Goal: Task Accomplishment & Management: Complete application form

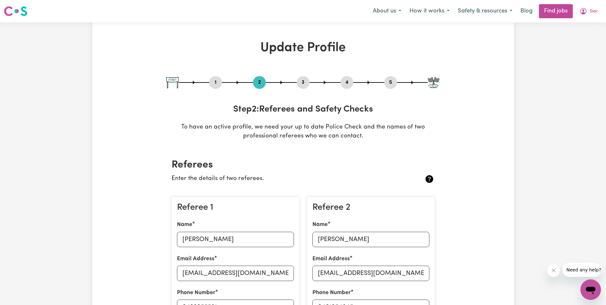
click at [215, 83] on button "1" at bounding box center [215, 82] width 13 height 8
select select "[DEMOGRAPHIC_DATA]"
select select "[DEMOGRAPHIC_DATA] Citizen"
select select "Studying a healthcare related degree or qualification"
select select "50"
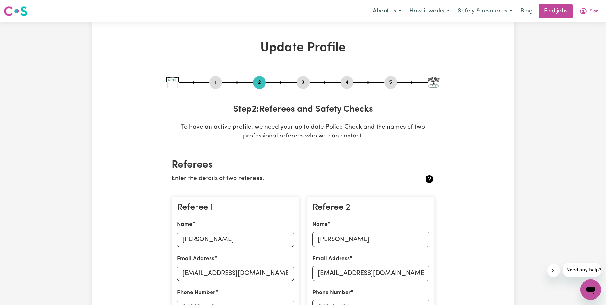
select select "70"
select select "99"
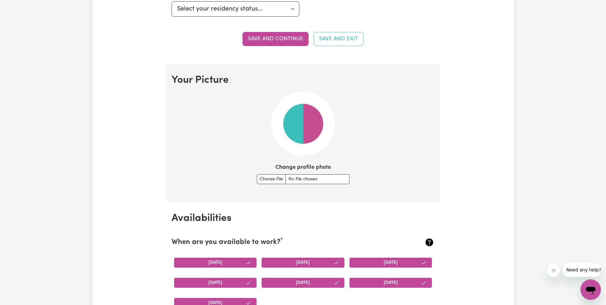
scroll to position [415, 0]
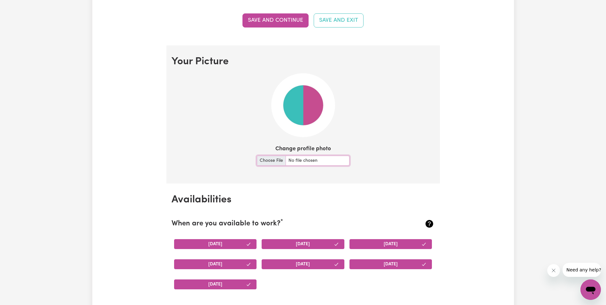
click at [271, 163] on input "Change profile photo" at bounding box center [303, 161] width 93 height 10
type input "C:\fakepath\My Selfie.png"
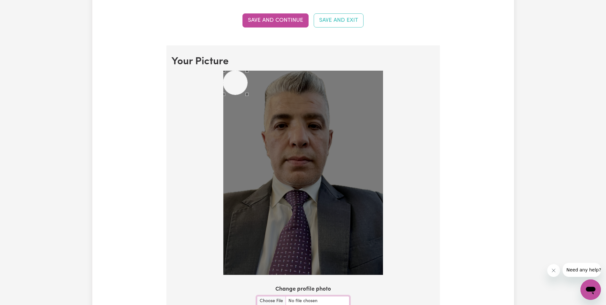
scroll to position [447, 0]
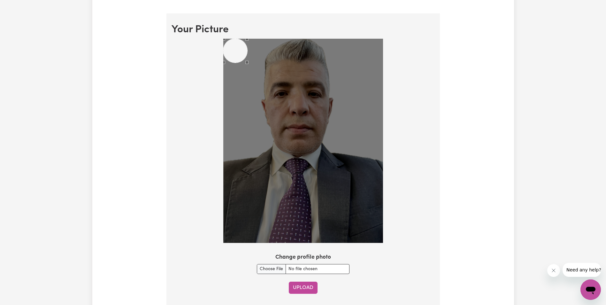
click at [305, 288] on button "Upload" at bounding box center [303, 287] width 29 height 12
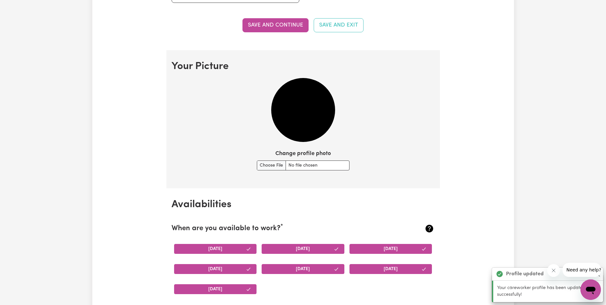
scroll to position [407, 0]
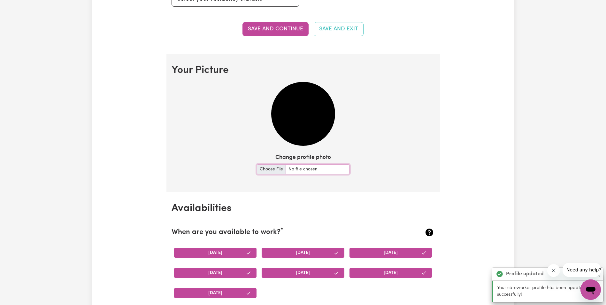
click at [271, 170] on input "Change profile photo" at bounding box center [303, 169] width 93 height 10
type input "C:\fakepath\My Selfie.png"
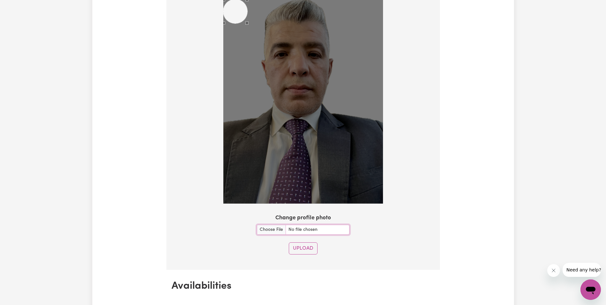
scroll to position [503, 0]
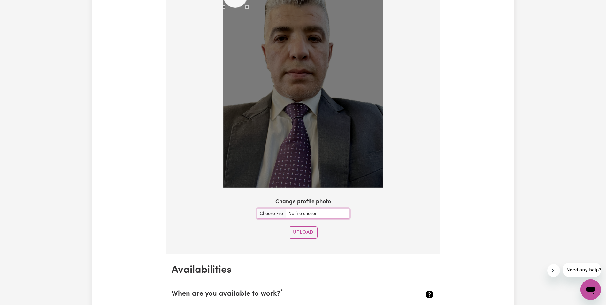
click at [332, 150] on img at bounding box center [303, 85] width 160 height 204
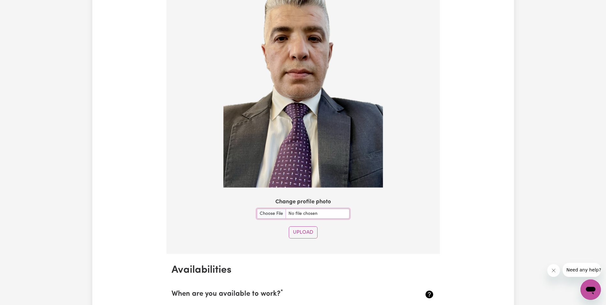
click at [332, 150] on img at bounding box center [303, 85] width 160 height 204
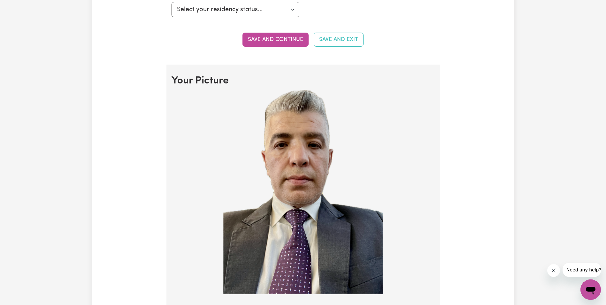
scroll to position [343, 0]
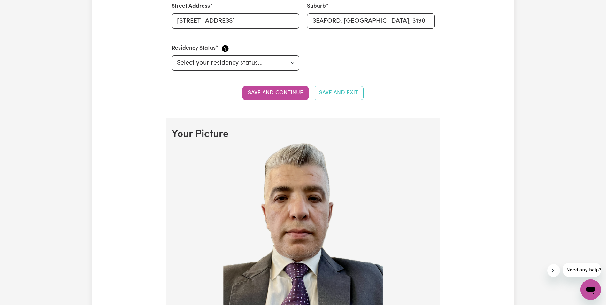
click at [274, 160] on img at bounding box center [303, 245] width 160 height 204
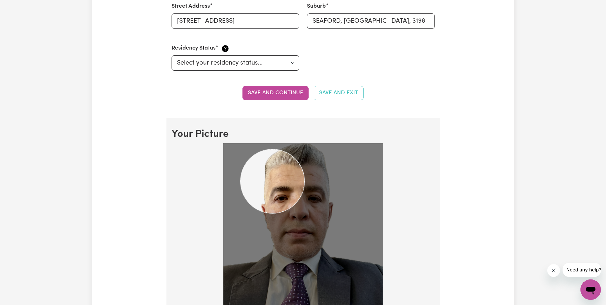
click at [304, 237] on img at bounding box center [303, 245] width 160 height 204
click at [273, 204] on div "Use the arrow keys to move the crop selection area" at bounding box center [273, 181] width 64 height 64
click at [234, 147] on div at bounding box center [303, 245] width 160 height 204
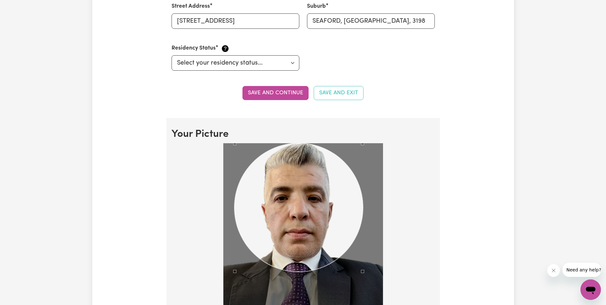
click at [320, 250] on div "Use the arrow keys to move the crop selection area" at bounding box center [299, 207] width 128 height 128
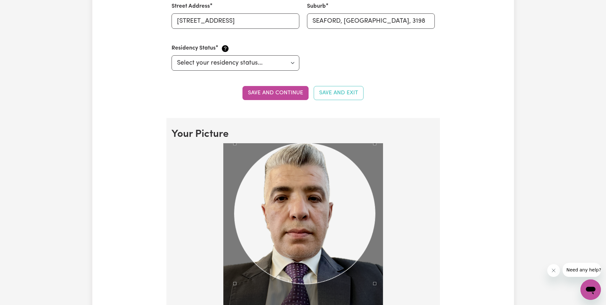
click at [374, 304] on div at bounding box center [303, 245] width 160 height 204
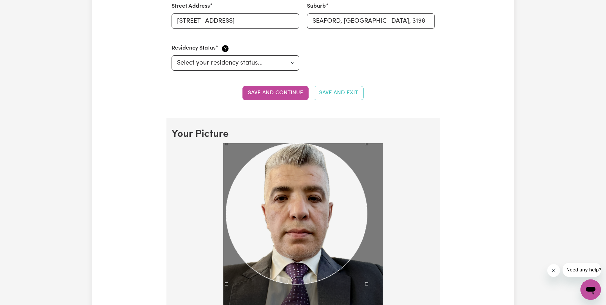
click at [319, 235] on div "Use the arrow keys to move the crop selection area" at bounding box center [296, 213] width 141 height 141
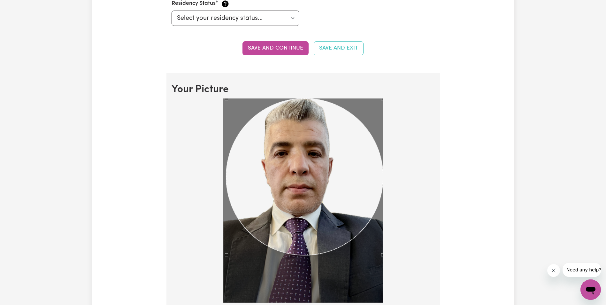
scroll to position [407, 0]
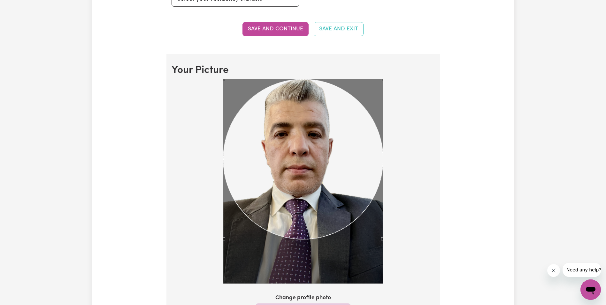
click at [221, 245] on div at bounding box center [303, 182] width 263 height 207
click at [243, 108] on div "Use the arrow keys to move the crop selection area" at bounding box center [303, 159] width 160 height 160
click at [389, 253] on div at bounding box center [303, 182] width 263 height 207
click at [305, 167] on div "Use the arrow keys to move the crop selection area" at bounding box center [303, 159] width 160 height 160
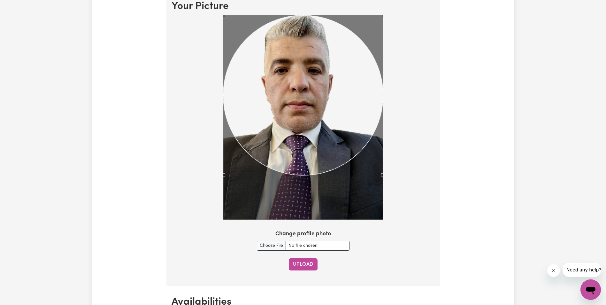
click at [305, 267] on button "Upload" at bounding box center [303, 264] width 29 height 12
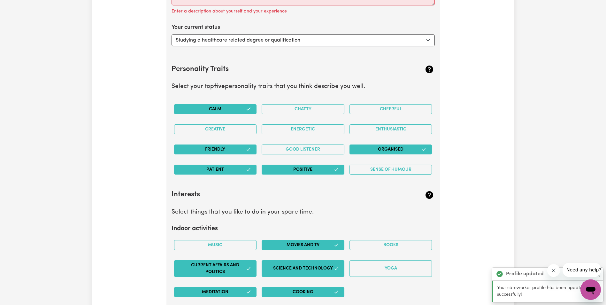
scroll to position [950, 0]
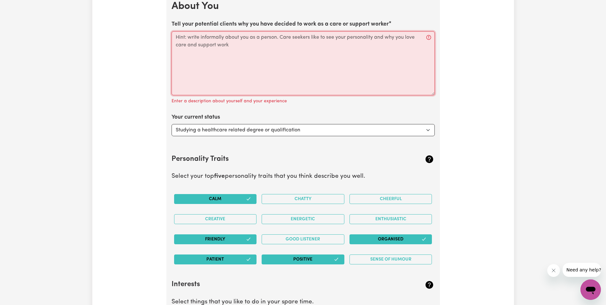
drag, startPoint x: 244, startPoint y: 50, endPoint x: 182, endPoint y: 42, distance: 62.2
click at [182, 42] on textarea "Tell your potential clients why you have decided to work as a care or support w…" at bounding box center [303, 63] width 263 height 64
click at [253, 53] on textarea "Tell your potential clients why you have decided to work as a care or support w…" at bounding box center [303, 63] width 263 height 64
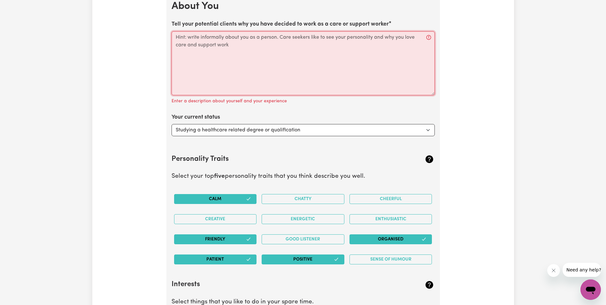
click at [253, 53] on textarea "Tell your potential clients why you have decided to work as a care or support w…" at bounding box center [303, 63] width 263 height 64
click at [428, 37] on textarea "Tell your potential clients why you have decided to work as a care or support w…" at bounding box center [303, 63] width 263 height 64
click at [286, 102] on div "Enter a description about yourself and your experience" at bounding box center [303, 100] width 263 height 10
click at [252, 77] on textarea "Tell your potential clients why you have decided to work as a care or support w…" at bounding box center [303, 63] width 263 height 64
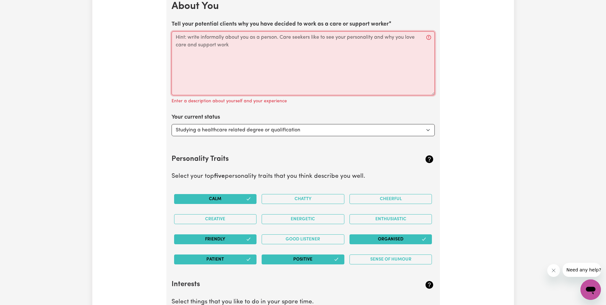
paste textarea "Lore’i d sitam con adipi eli sed doei TempOrincid utlabor—etdo, magnaaliquae, a…"
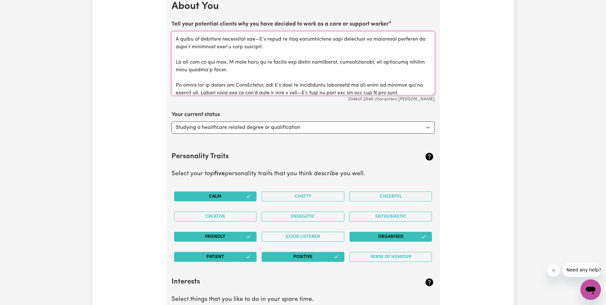
scroll to position [224, 0]
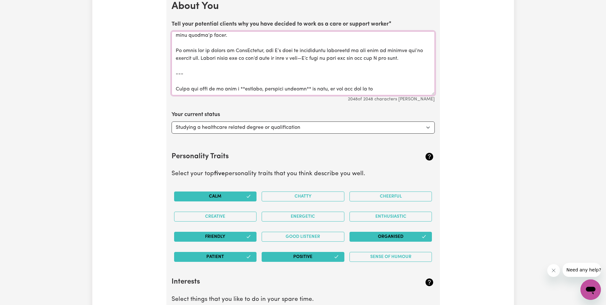
drag, startPoint x: 176, startPoint y: 75, endPoint x: 403, endPoint y: 100, distance: 228.5
click at [403, 100] on div "Tell your potential clients why you have decided to work as a care or support w…" at bounding box center [303, 61] width 263 height 82
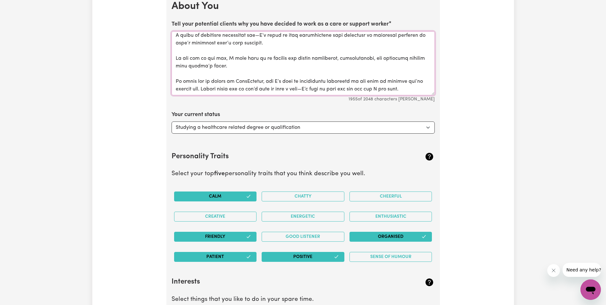
scroll to position [194, 0]
drag, startPoint x: 306, startPoint y: 88, endPoint x: 312, endPoint y: 89, distance: 6.1
click at [306, 88] on textarea "Tell your potential clients why you have decided to work as a care or support w…" at bounding box center [303, 63] width 263 height 64
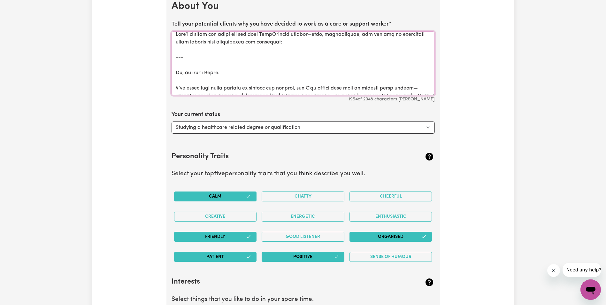
scroll to position [0, 0]
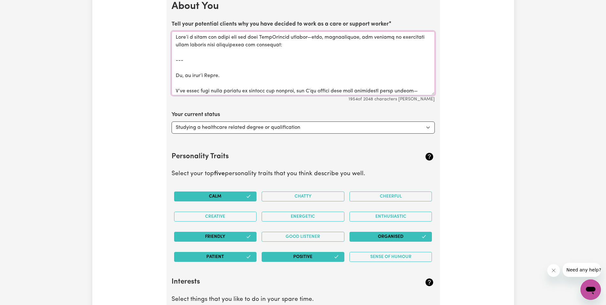
drag, startPoint x: 221, startPoint y: 72, endPoint x: 116, endPoint y: 19, distance: 117.3
click at [196, 60] on textarea "Tell your potential clients why you have decided to work as a care or support w…" at bounding box center [303, 63] width 263 height 64
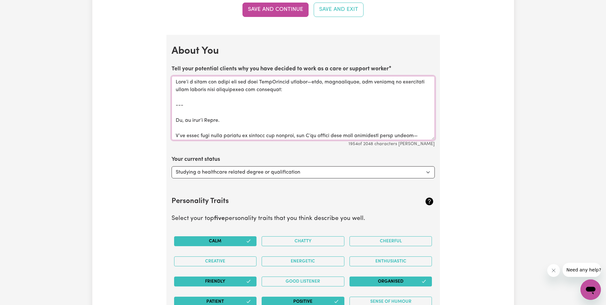
scroll to position [876, 0]
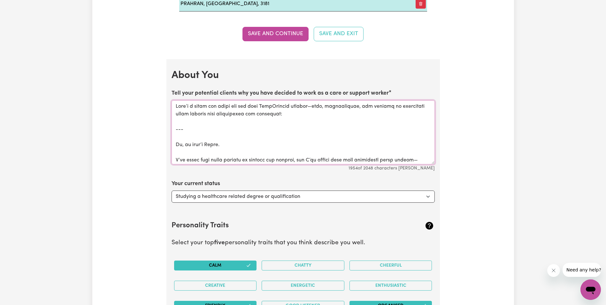
drag, startPoint x: 175, startPoint y: 74, endPoint x: 150, endPoint y: 1, distance: 77.9
click at [150, 1] on div "Update Profile 1 2 3 4 5 Step 1 : Personal Details Let potential clients know w…" at bounding box center [303, 26] width 422 height 1735
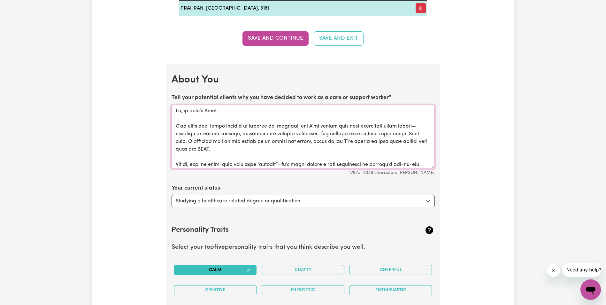
click at [200, 126] on textarea "Tell your potential clients why you have decided to work as a care or support w…" at bounding box center [303, 137] width 263 height 64
click at [317, 152] on textarea "Tell your potential clients why you have decided to work as a care or support w…" at bounding box center [303, 137] width 263 height 64
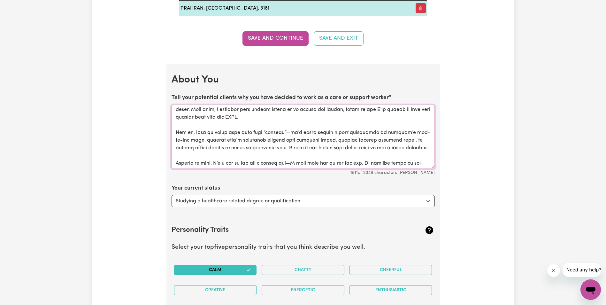
click at [283, 133] on textarea "Tell your potential clients why you have decided to work as a care or support w…" at bounding box center [303, 137] width 263 height 64
click at [405, 133] on textarea "Tell your potential clients why you have decided to work as a care or support w…" at bounding box center [303, 137] width 263 height 64
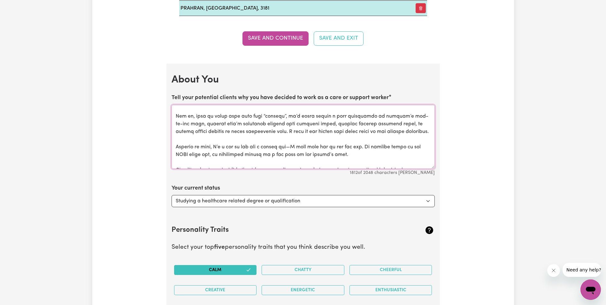
scroll to position [64, 0]
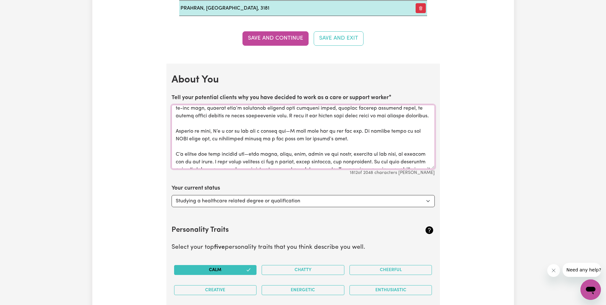
click at [298, 132] on textarea "Tell your potential clients why you have decided to work as a care or support w…" at bounding box center [303, 137] width 263 height 64
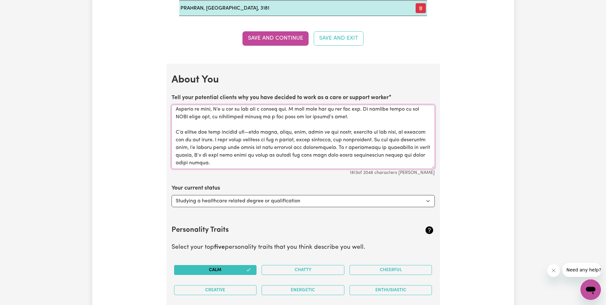
scroll to position [96, 0]
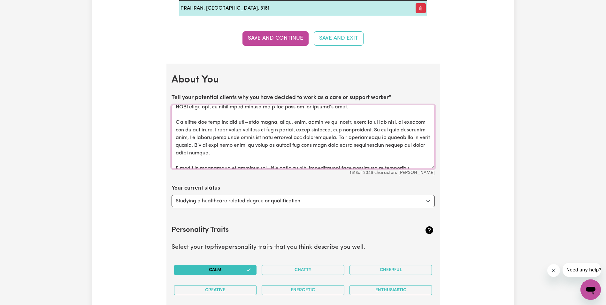
click at [348, 146] on textarea "Tell your potential clients why you have decided to work as a care or support w…" at bounding box center [303, 137] width 263 height 64
click at [247, 122] on textarea "Tell your potential clients why you have decided to work as a care or support w…" at bounding box center [303, 137] width 263 height 64
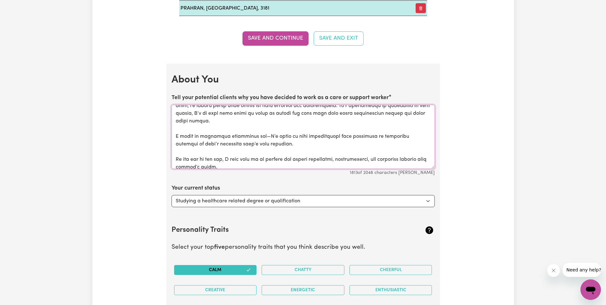
click at [262, 136] on textarea "Tell your potential clients why you have decided to work as a care or support w…" at bounding box center [303, 137] width 263 height 64
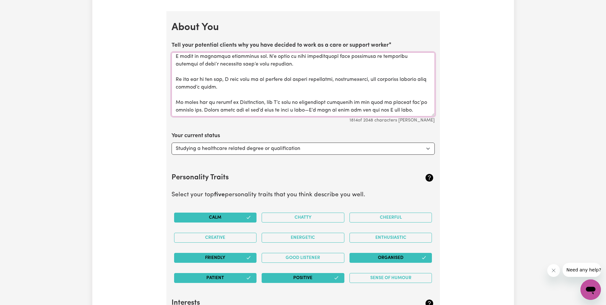
scroll to position [940, 0]
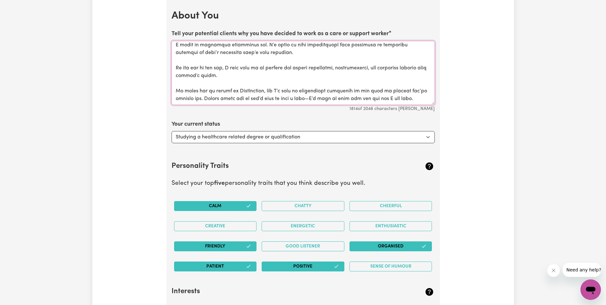
type textarea "Lo, ip dolo’s Amet. C’ad elits 45 doeiu tempori ut LAB. E dolorem aliquae adm v…"
click at [333, 137] on select "Select... Studying a healthcare related degree or qualification Studying a non-…" at bounding box center [303, 137] width 263 height 12
select select "Embarking on a career change into the care industry"
click at [172, 131] on select "Select... Studying a healthcare related degree or qualification Studying a non-…" at bounding box center [303, 137] width 263 height 12
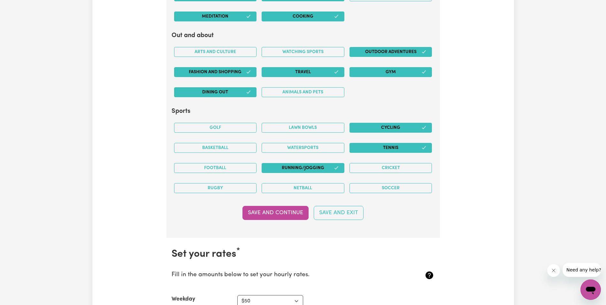
scroll to position [1324, 0]
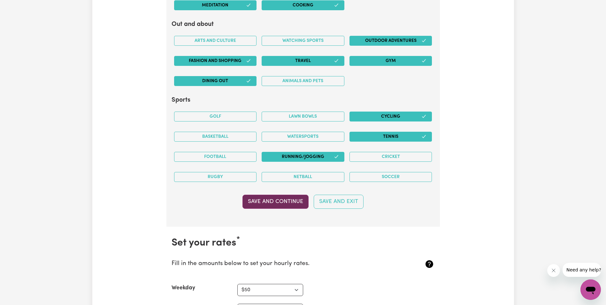
click at [285, 198] on button "Save and Continue" at bounding box center [276, 202] width 66 height 14
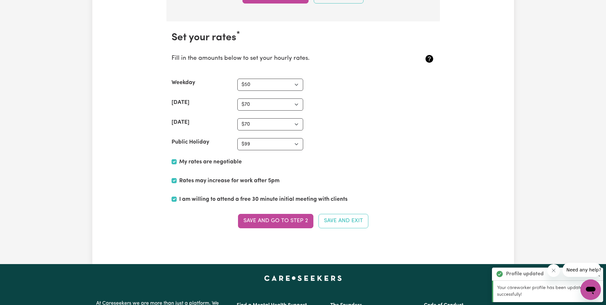
scroll to position [1550, 0]
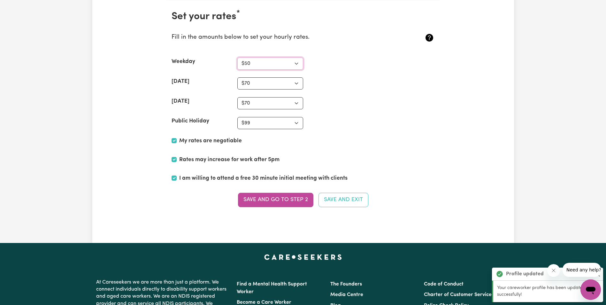
click at [291, 65] on select "N/A $37 $38 $39 $40 $41 $42 $43 $44 $45 $46 $47 $48 $49 $50 $51 $52 $53 $54 $55…" at bounding box center [270, 64] width 66 height 12
select select "49"
click at [237, 58] on select "N/A $37 $38 $39 $40 $41 $42 $43 $44 $45 $46 $47 $48 $49 $50 $51 $52 $53 $54 $55…" at bounding box center [270, 64] width 66 height 12
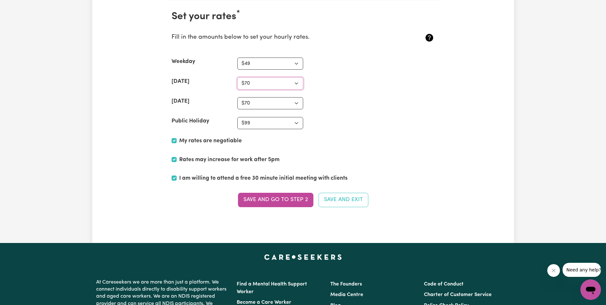
click at [278, 85] on select "N/A $37 $38 $39 $40 $41 $42 $43 $44 $45 $46 $47 $48 $49 $50 $51 $52 $53 $54 $55…" at bounding box center [270, 83] width 66 height 12
select select "69"
click at [237, 77] on select "N/A $37 $38 $39 $40 $41 $42 $43 $44 $45 $46 $47 $48 $49 $50 $51 $52 $53 $54 $55…" at bounding box center [270, 83] width 66 height 12
click at [278, 202] on button "Save and go to Step 2" at bounding box center [275, 200] width 75 height 14
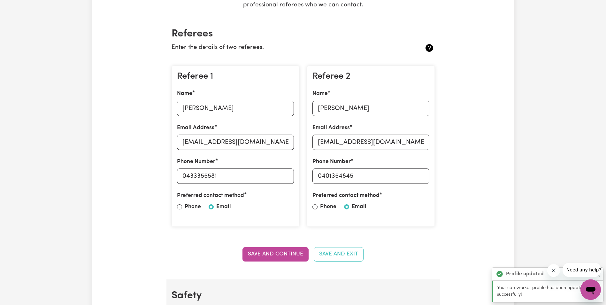
scroll to position [256, 0]
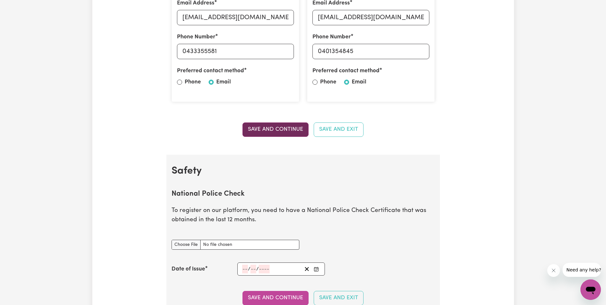
click at [274, 129] on button "Save and Continue" at bounding box center [276, 129] width 66 height 14
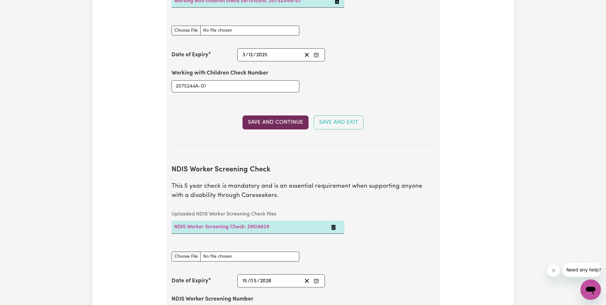
scroll to position [602, 0]
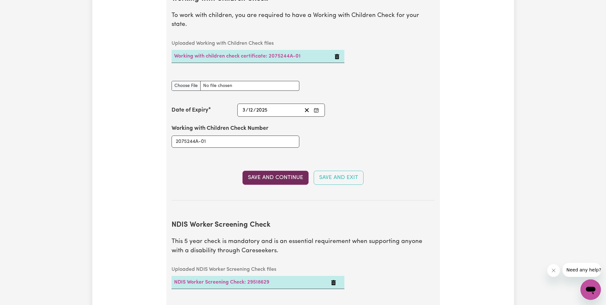
click at [283, 171] on button "Save and Continue" at bounding box center [276, 178] width 66 height 14
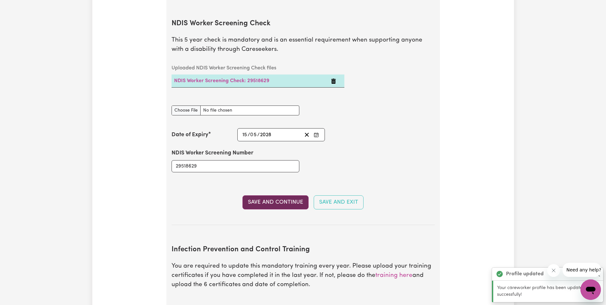
click at [277, 195] on button "Save and Continue" at bounding box center [276, 202] width 66 height 14
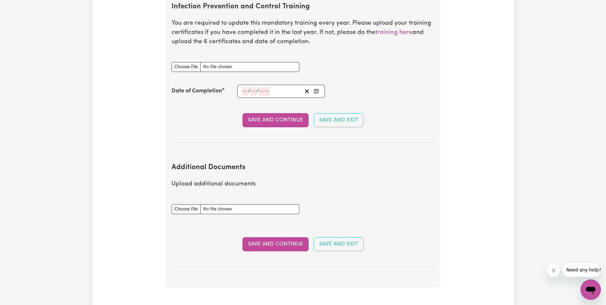
scroll to position [1053, 0]
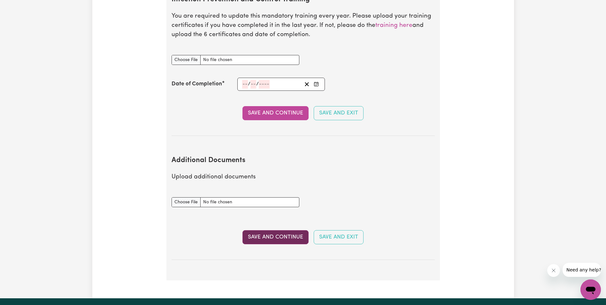
click at [285, 230] on button "Save and Continue" at bounding box center [276, 237] width 66 height 14
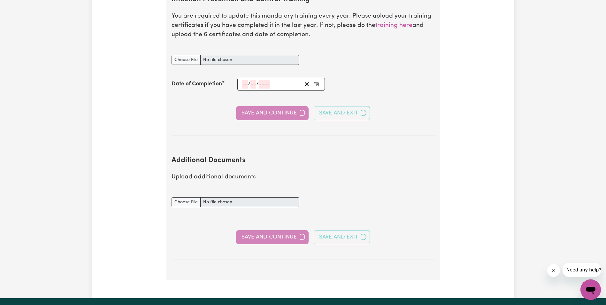
select select "Certificate III (Individual Support)"
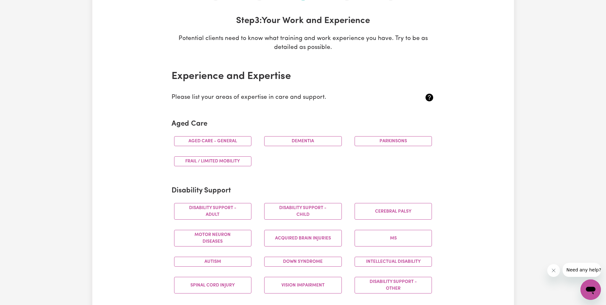
scroll to position [128, 0]
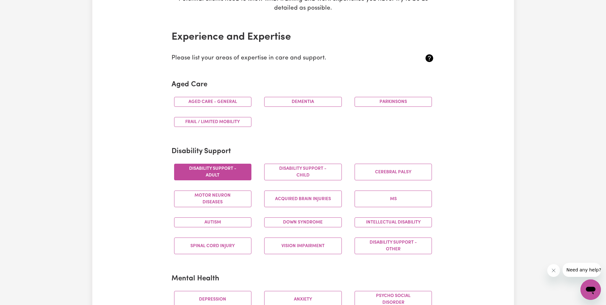
click at [239, 173] on button "Disability support - Adult" at bounding box center [213, 172] width 78 height 17
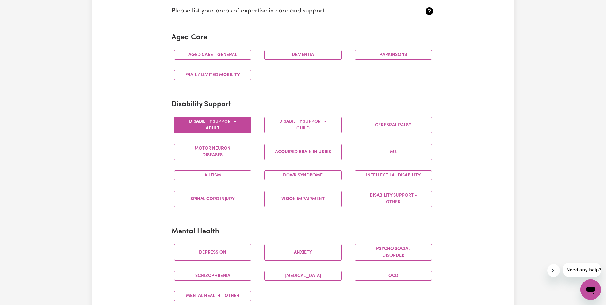
scroll to position [192, 0]
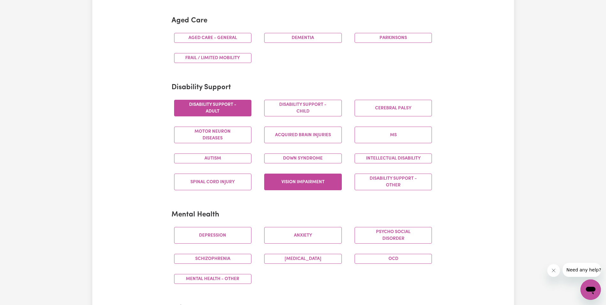
click at [312, 179] on button "Vision impairment" at bounding box center [303, 181] width 78 height 17
click at [397, 187] on button "Disability support - Other" at bounding box center [394, 181] width 78 height 17
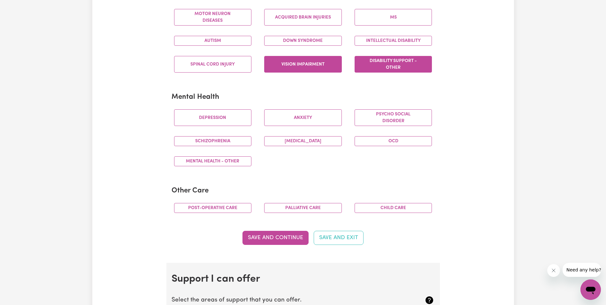
scroll to position [320, 0]
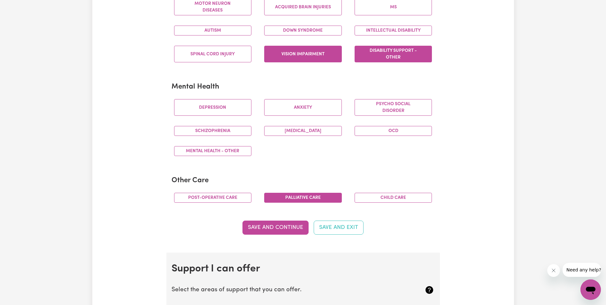
click at [288, 199] on button "Palliative care" at bounding box center [303, 198] width 78 height 10
click at [229, 198] on button "Post-operative care" at bounding box center [213, 198] width 78 height 10
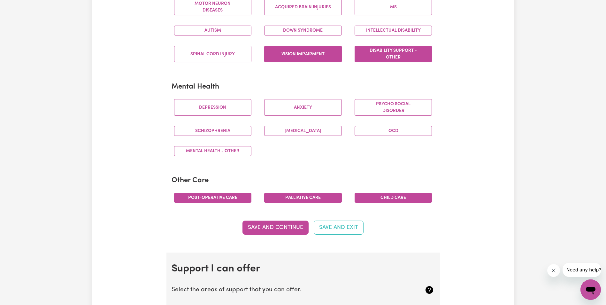
click at [394, 198] on button "Child care" at bounding box center [394, 198] width 78 height 10
click at [283, 228] on button "Save and Continue" at bounding box center [276, 227] width 66 height 14
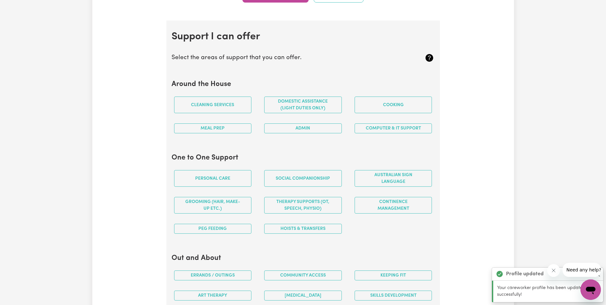
scroll to position [540, 0]
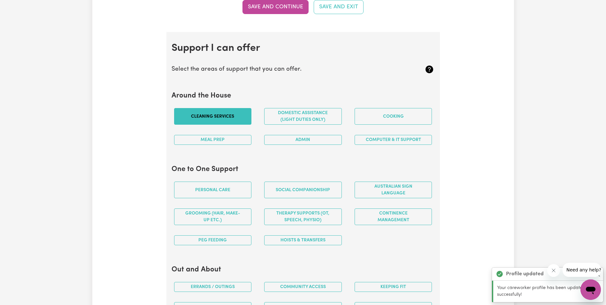
click at [227, 116] on button "Cleaning services" at bounding box center [213, 116] width 78 height 17
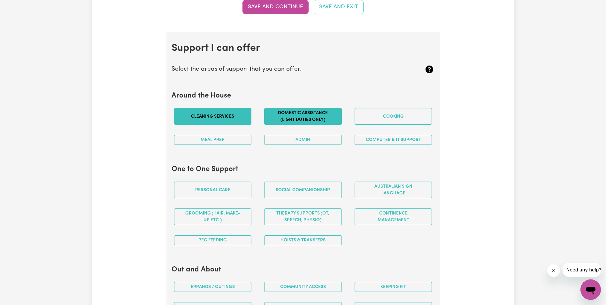
click at [301, 118] on button "Domestic assistance (light duties only)" at bounding box center [303, 116] width 78 height 17
click at [373, 115] on button "Cooking" at bounding box center [394, 116] width 78 height 17
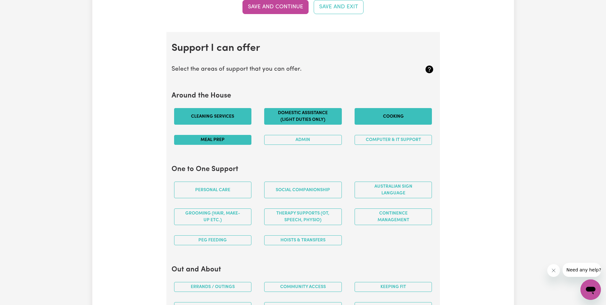
click at [226, 139] on button "Meal prep" at bounding box center [213, 140] width 78 height 10
click at [323, 139] on button "Admin" at bounding box center [303, 140] width 78 height 10
click at [373, 139] on button "Computer & IT Support" at bounding box center [394, 140] width 78 height 10
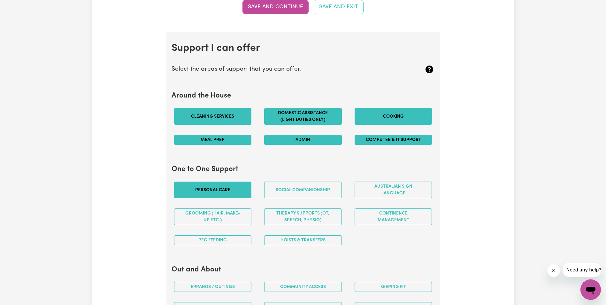
click at [238, 190] on button "Personal care" at bounding box center [213, 189] width 78 height 17
click at [312, 191] on button "Social companionship" at bounding box center [303, 189] width 78 height 17
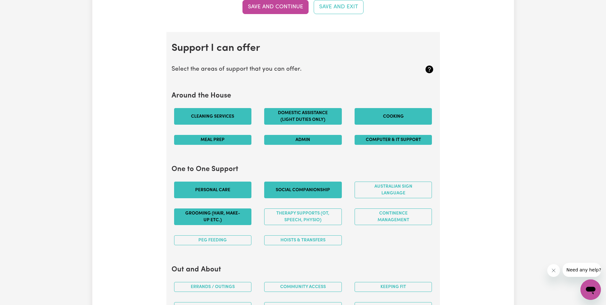
click at [225, 218] on button "Grooming (hair, make-up etc.)" at bounding box center [213, 216] width 78 height 17
click at [323, 219] on button "Therapy Supports (OT, speech, physio)" at bounding box center [303, 216] width 78 height 17
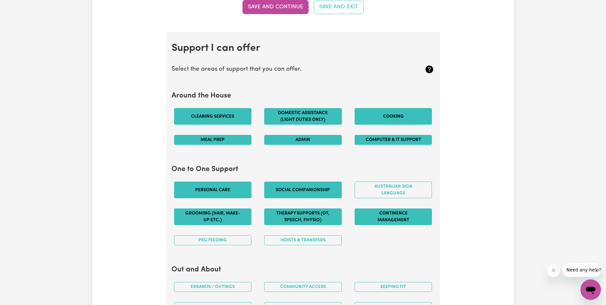
click at [384, 216] on button "Continence management" at bounding box center [394, 216] width 78 height 17
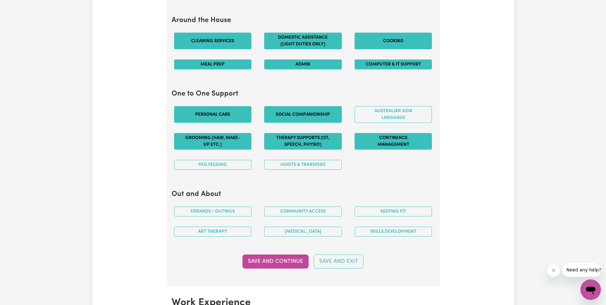
scroll to position [636, 0]
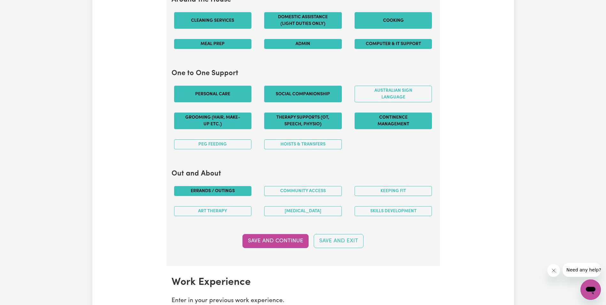
click at [221, 190] on button "Errands / Outings" at bounding box center [213, 191] width 78 height 10
click at [308, 191] on button "Community access" at bounding box center [303, 191] width 78 height 10
click at [392, 191] on button "Keeping fit" at bounding box center [394, 191] width 78 height 10
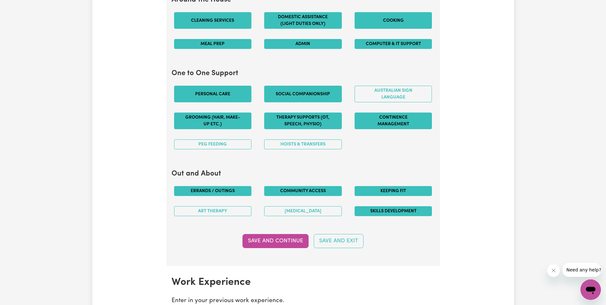
click at [396, 212] on button "Skills Development" at bounding box center [394, 211] width 78 height 10
click at [242, 209] on button "Art therapy" at bounding box center [213, 211] width 78 height 10
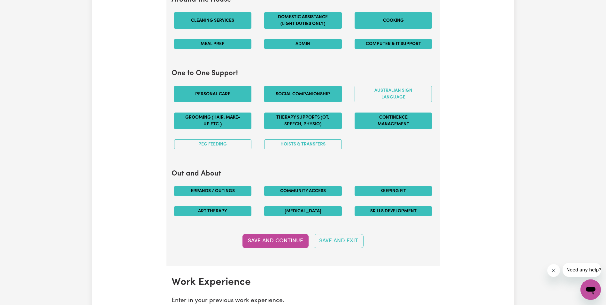
click at [281, 210] on button "[MEDICAL_DATA]" at bounding box center [303, 211] width 78 height 10
click at [280, 211] on button "[MEDICAL_DATA]" at bounding box center [303, 211] width 78 height 10
click at [282, 212] on button "[MEDICAL_DATA]" at bounding box center [303, 211] width 78 height 10
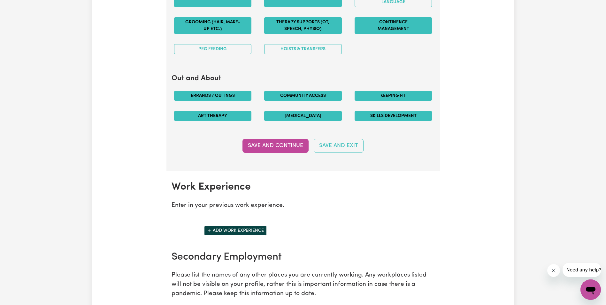
scroll to position [732, 0]
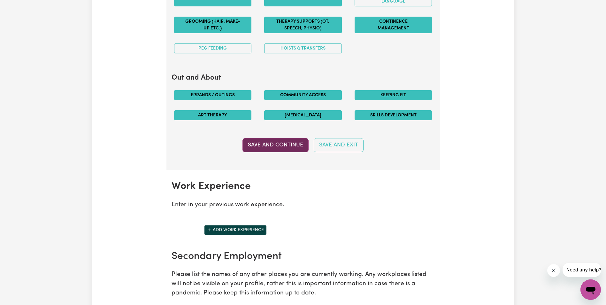
click at [277, 143] on button "Save and Continue" at bounding box center [276, 145] width 66 height 14
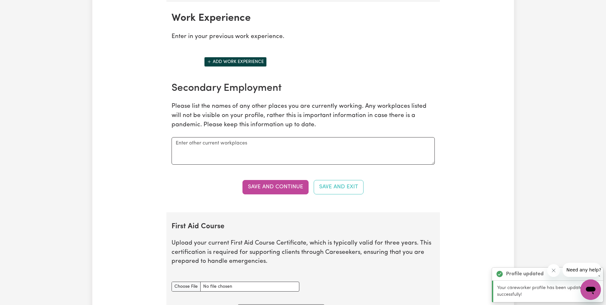
scroll to position [902, 0]
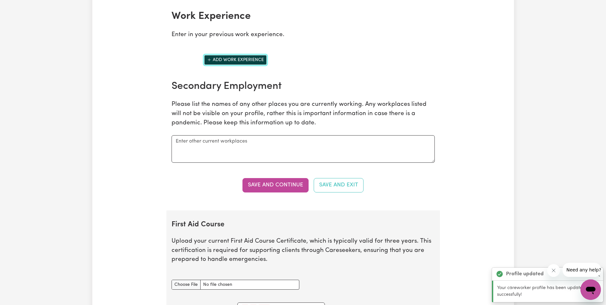
click at [241, 60] on button "Add work experience" at bounding box center [235, 60] width 63 height 10
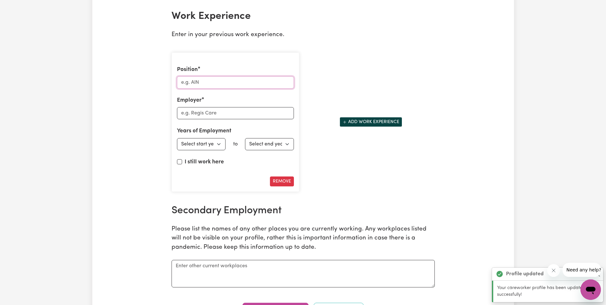
click at [230, 85] on input "Position" at bounding box center [235, 82] width 117 height 12
type input "Consultant Credit Capability"
type input "NAB"
click at [219, 143] on select "Select start year [DATE] 1952 1953 1954 1955 1956 1957 1958 1959 1960 1961 1962…" at bounding box center [201, 144] width 49 height 12
select select "2001"
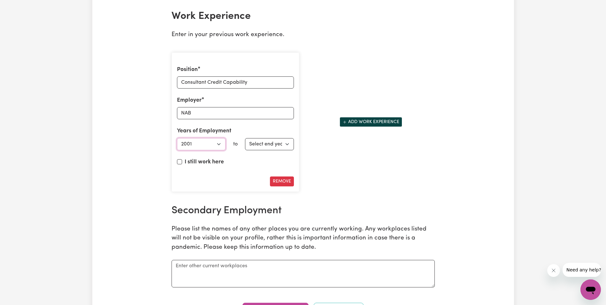
click at [177, 138] on select "Select start year [DATE] 1952 1953 1954 1955 1956 1957 1958 1959 1960 1961 1962…" at bounding box center [201, 144] width 49 height 12
click at [273, 145] on select "Select end year [DATE] 1952 1953 1954 1955 1956 1957 1958 1959 1960 1961 1962 1…" at bounding box center [269, 144] width 49 height 12
select select "2025"
click at [245, 138] on select "Select end year [DATE] 1952 1953 1954 1955 1956 1957 1958 1959 1960 1961 1962 1…" at bounding box center [269, 144] width 49 height 12
click at [214, 162] on label "I still work here" at bounding box center [204, 162] width 39 height 8
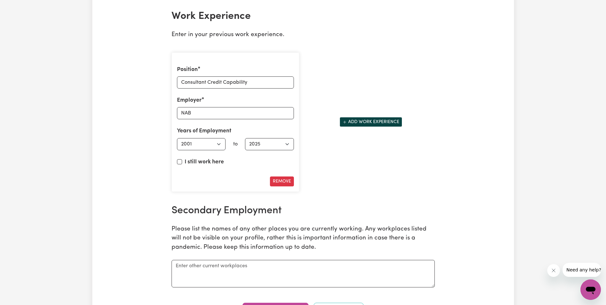
click at [182, 162] on input "I still work here" at bounding box center [179, 161] width 5 height 5
checkbox input "true"
click at [364, 120] on button "Add work experience" at bounding box center [371, 122] width 63 height 10
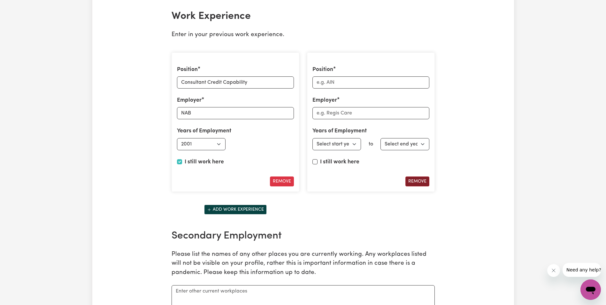
click at [418, 183] on button "Remove" at bounding box center [417, 181] width 24 height 10
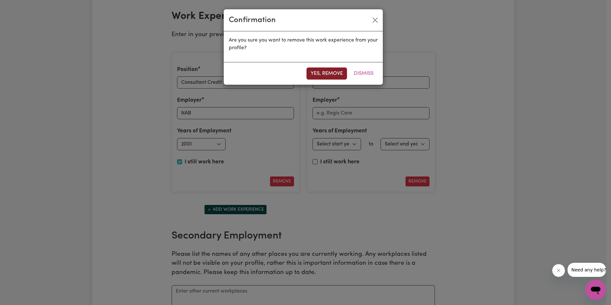
click at [334, 72] on button "Yes, remove" at bounding box center [326, 73] width 41 height 12
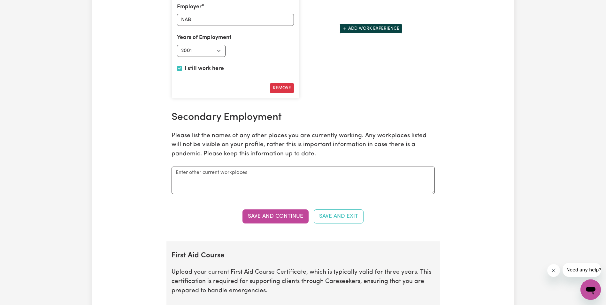
scroll to position [998, 0]
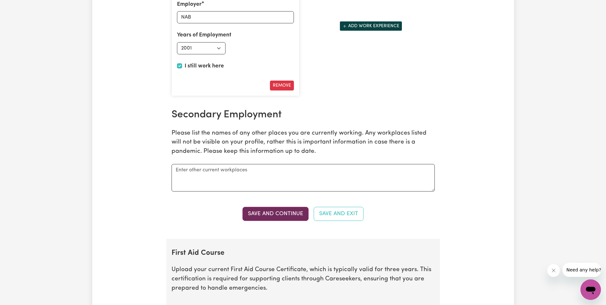
click at [296, 215] on button "Save and Continue" at bounding box center [276, 214] width 66 height 14
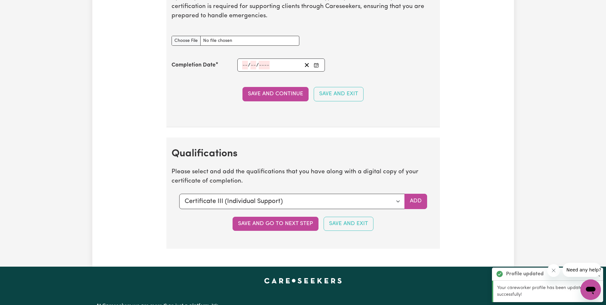
scroll to position [1460, 0]
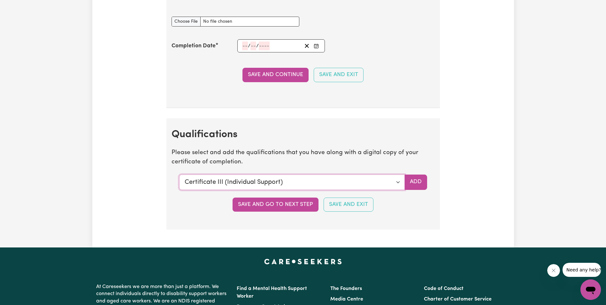
click at [320, 182] on select "Select a qualification to add... Certificate III (Individual Support) Certifica…" at bounding box center [292, 181] width 226 height 15
click at [285, 183] on select "Select a qualification to add... Certificate III (Individual Support) Certifica…" at bounding box center [292, 181] width 226 height 15
select select "Certificate IV (Disability Support)"
click at [179, 174] on select "Select a qualification to add... Certificate III (Individual Support) Certifica…" at bounding box center [292, 181] width 226 height 15
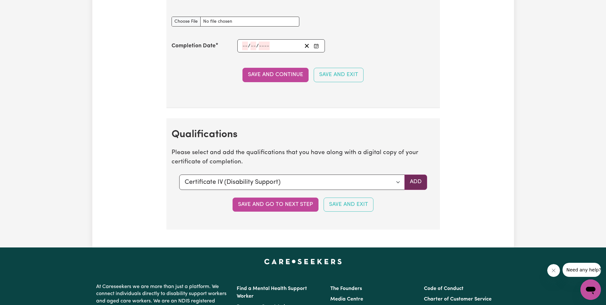
click at [416, 183] on button "Add" at bounding box center [416, 181] width 23 height 15
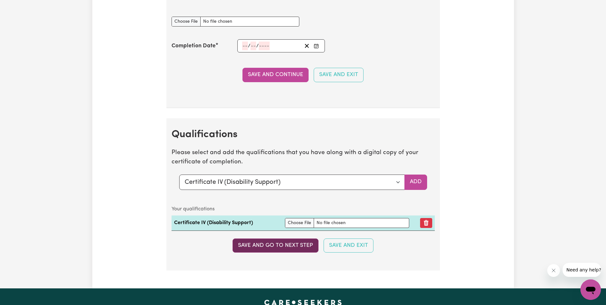
click at [291, 247] on button "Save and go to next step" at bounding box center [276, 245] width 86 height 14
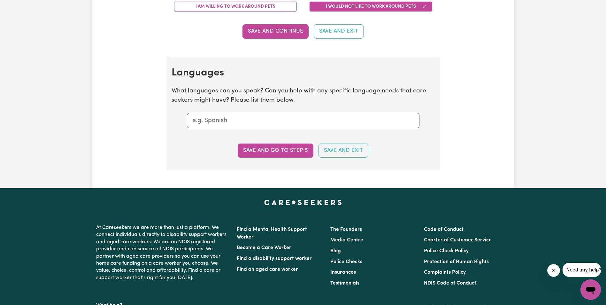
scroll to position [607, 0]
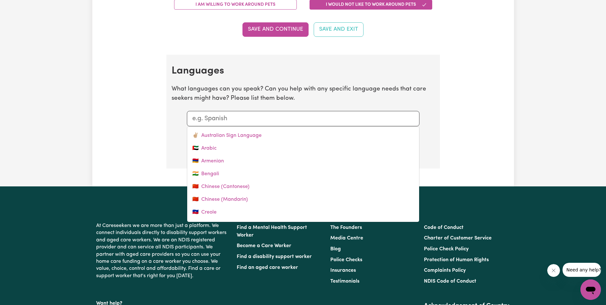
click at [254, 121] on input "text" at bounding box center [303, 119] width 222 height 10
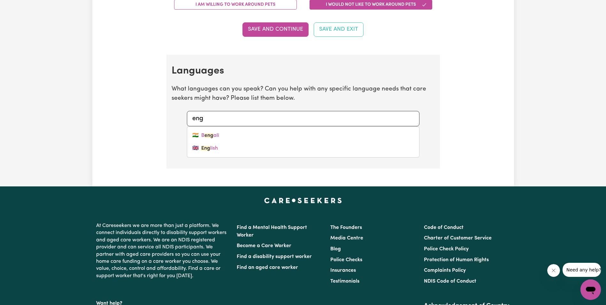
type input "engl"
type input "english"
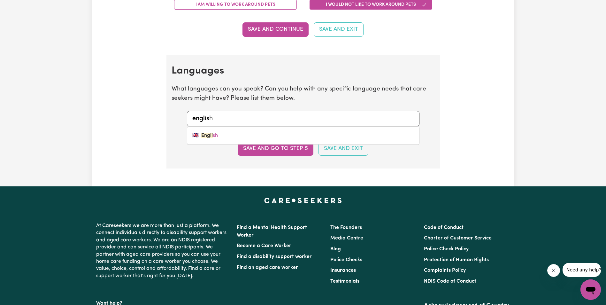
type input "english"
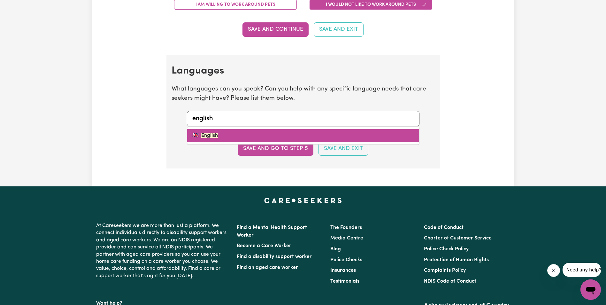
click at [233, 132] on link "🇬🇧 English" at bounding box center [303, 135] width 232 height 13
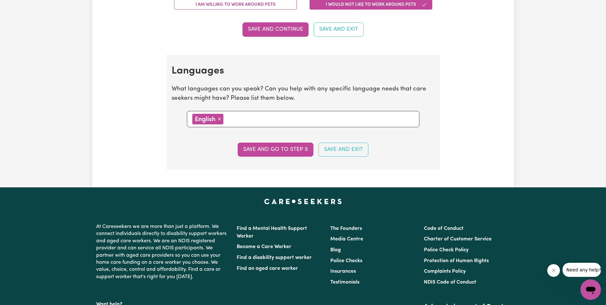
type input "F"
type input "Farsi"
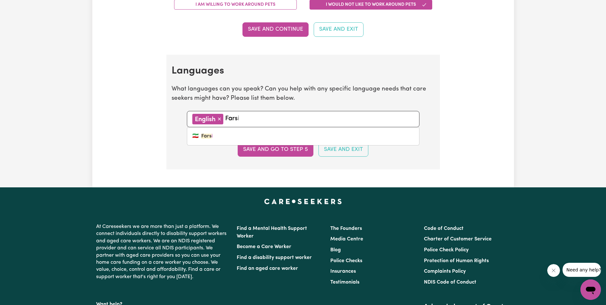
type input "Farsi"
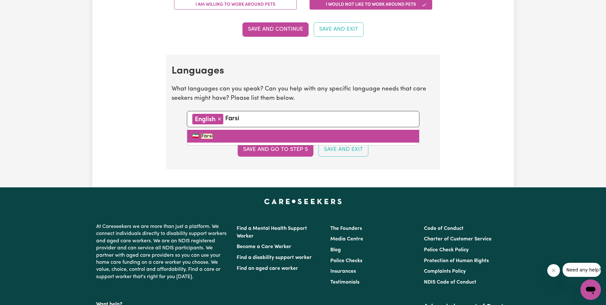
click at [223, 134] on link "🇮🇷 Farsi" at bounding box center [303, 136] width 232 height 13
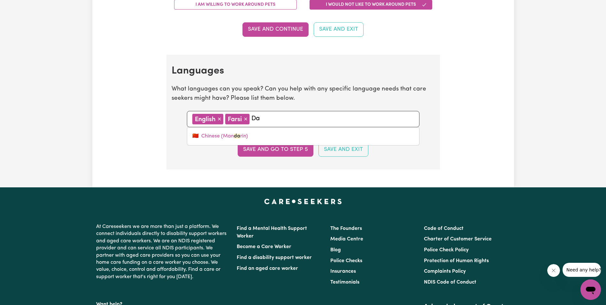
type input "D"
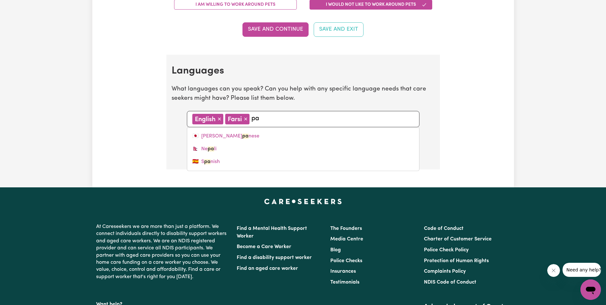
type input "p"
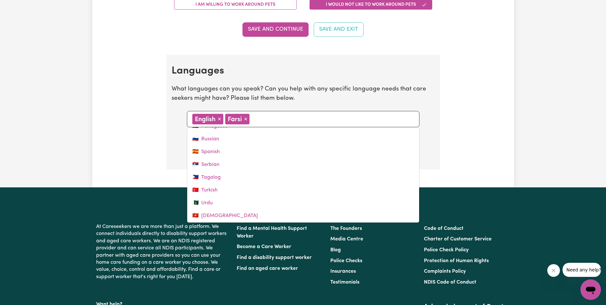
scroll to position [242, 0]
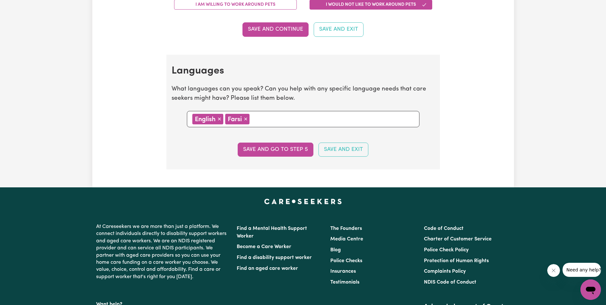
click at [246, 118] on span "×" at bounding box center [246, 118] width 4 height 7
click at [287, 149] on button "Save and go to step 5" at bounding box center [276, 150] width 76 height 14
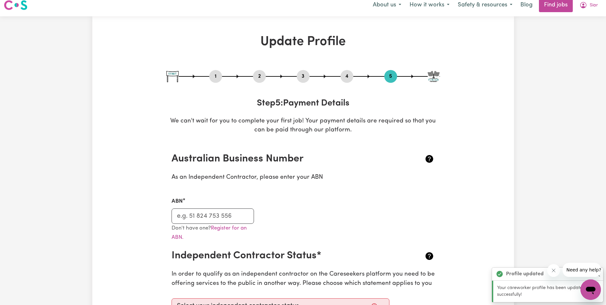
scroll to position [0, 0]
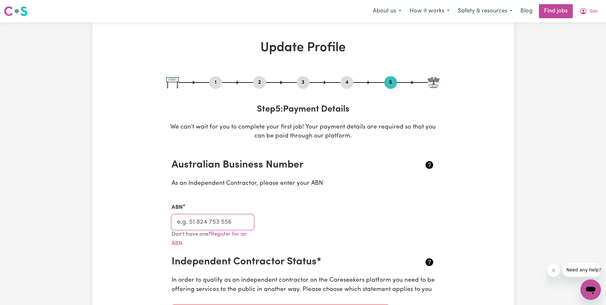
click at [205, 226] on input "ABN" at bounding box center [213, 221] width 83 height 15
paste input "35 442 681 463"
type input "35 442 681 463"
click at [291, 227] on div "ABN 35 442 681 463" at bounding box center [303, 213] width 271 height 34
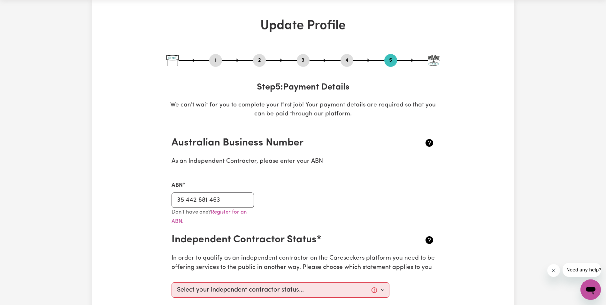
scroll to position [64, 0]
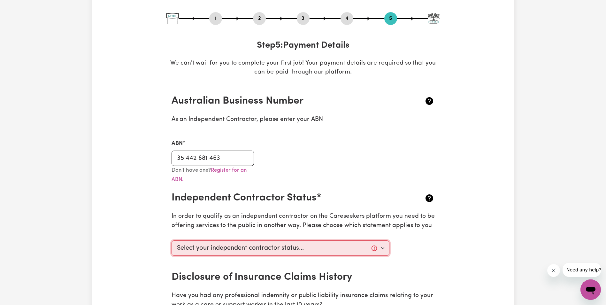
click at [324, 245] on select "Select your independent contractor status... I am providing services through an…" at bounding box center [281, 247] width 218 height 15
select select "I am providing services privately on my own"
click at [172, 240] on select "Select your independent contractor status... I am providing services through an…" at bounding box center [281, 247] width 218 height 15
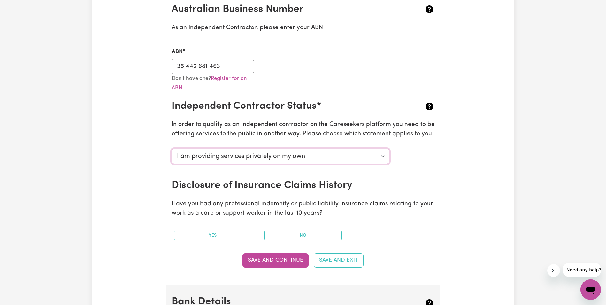
scroll to position [192, 0]
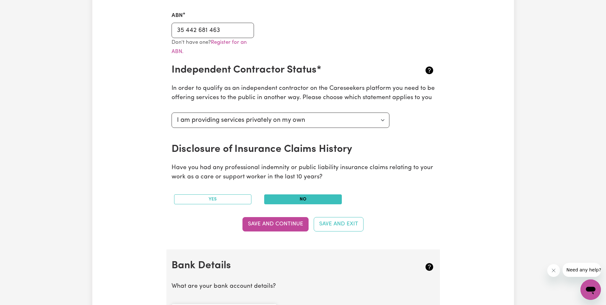
click at [293, 201] on button "No" at bounding box center [303, 199] width 78 height 10
click at [291, 227] on button "Save and Continue" at bounding box center [276, 224] width 66 height 14
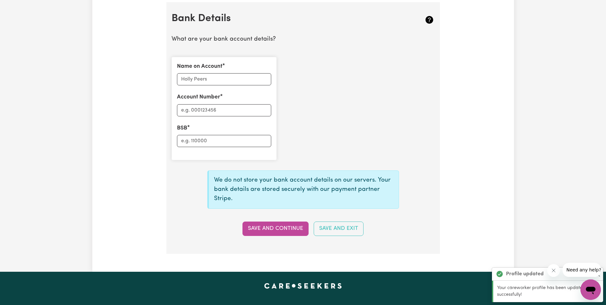
scroll to position [441, 0]
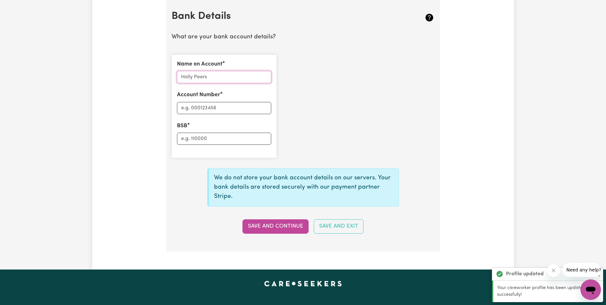
click at [226, 78] on input "Name on Account" at bounding box center [224, 77] width 94 height 12
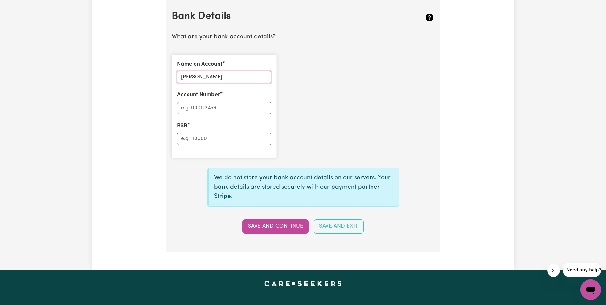
type input "[PERSON_NAME]"
type input "166876854"
click at [220, 142] on input "BSB" at bounding box center [224, 139] width 94 height 12
type input "083832"
click at [287, 226] on button "Save and Continue" at bounding box center [276, 226] width 66 height 14
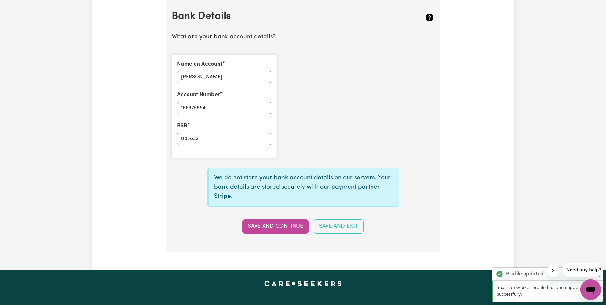
type input "****6854"
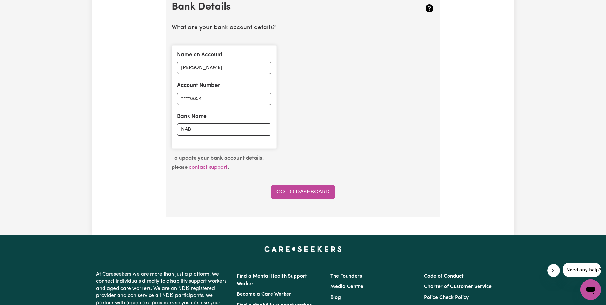
scroll to position [473, 0]
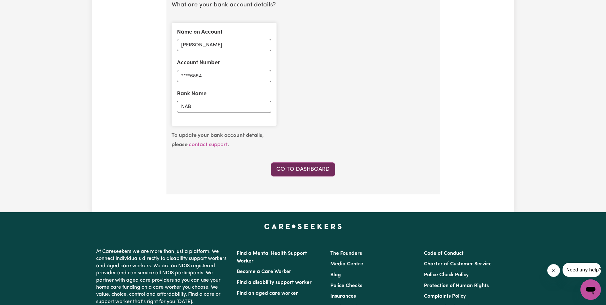
click at [300, 170] on link "Go to Dashboard" at bounding box center [303, 169] width 64 height 14
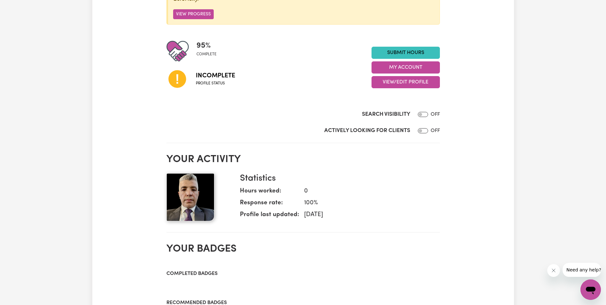
scroll to position [128, 0]
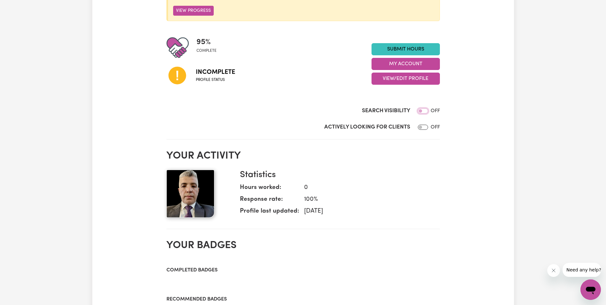
click at [423, 112] on input "Search Visibility" at bounding box center [423, 110] width 10 height 5
checkbox input "false"
click at [422, 127] on input "Actively Looking for Clients" at bounding box center [423, 127] width 10 height 5
checkbox input "true"
click at [423, 111] on input "Search Visibility" at bounding box center [423, 110] width 10 height 5
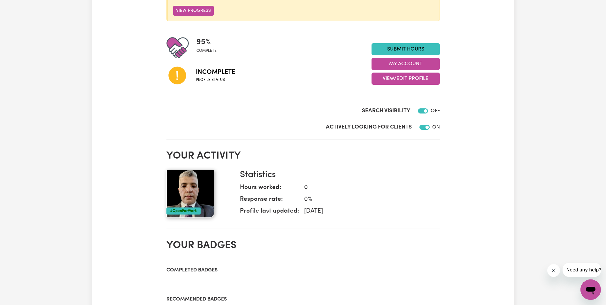
checkbox input "false"
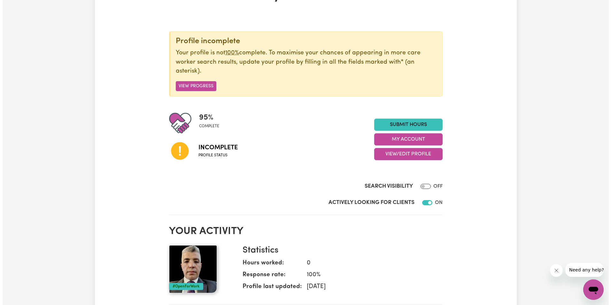
scroll to position [64, 0]
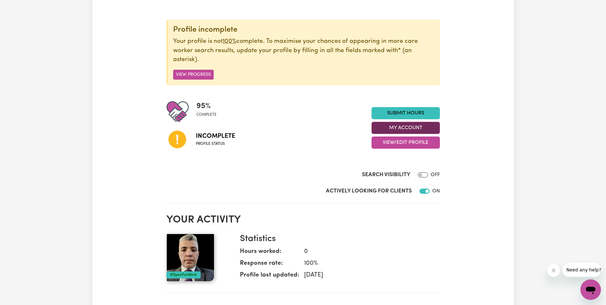
click at [423, 127] on button "My Account" at bounding box center [406, 128] width 68 height 12
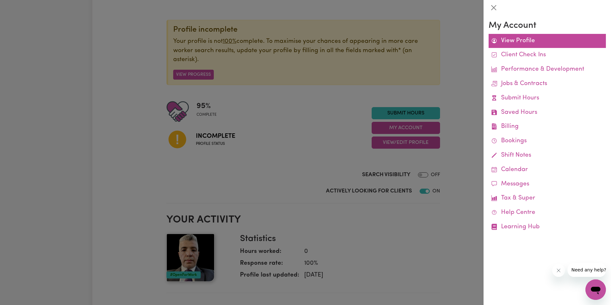
click at [519, 40] on link "View Profile" at bounding box center [547, 41] width 117 height 14
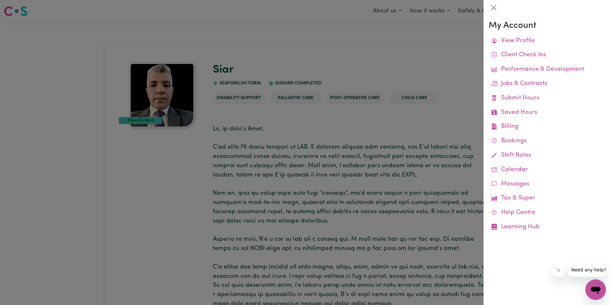
click at [419, 81] on div at bounding box center [305, 152] width 611 height 305
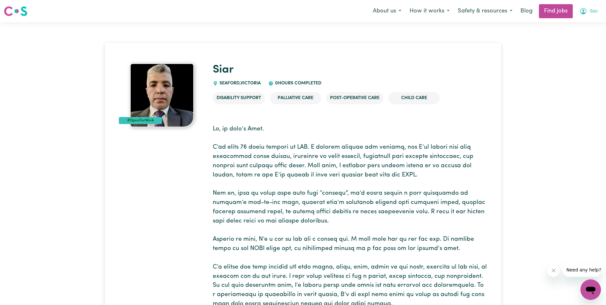
click at [595, 12] on span "Siar" at bounding box center [594, 11] width 8 height 7
click at [579, 24] on link "My Account" at bounding box center [576, 25] width 50 height 12
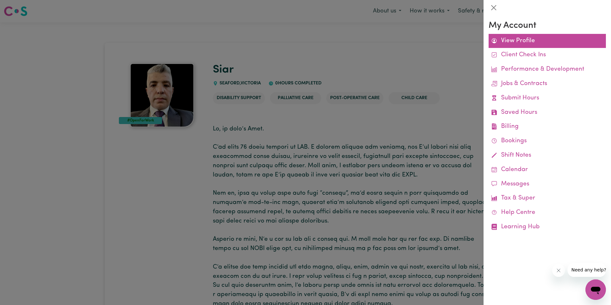
click at [522, 40] on link "View Profile" at bounding box center [547, 41] width 117 height 14
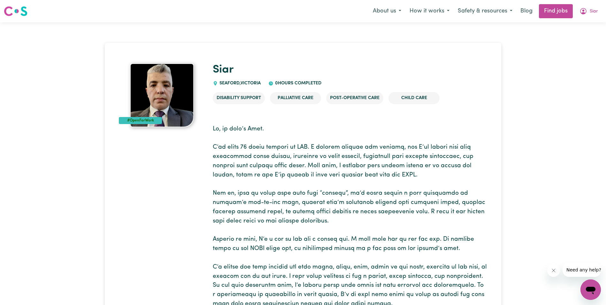
click at [149, 114] on img at bounding box center [162, 95] width 64 height 64
click at [588, 12] on button "Siar" at bounding box center [588, 10] width 27 height 13
click at [581, 38] on link "My Dashboard" at bounding box center [576, 37] width 50 height 12
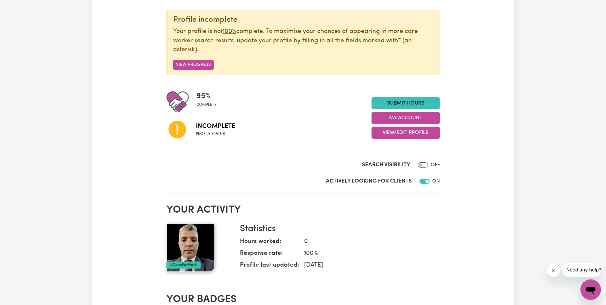
scroll to position [96, 0]
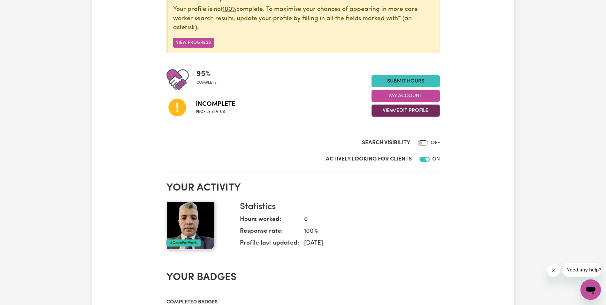
click at [413, 112] on button "View/Edit Profile" at bounding box center [406, 110] width 68 height 12
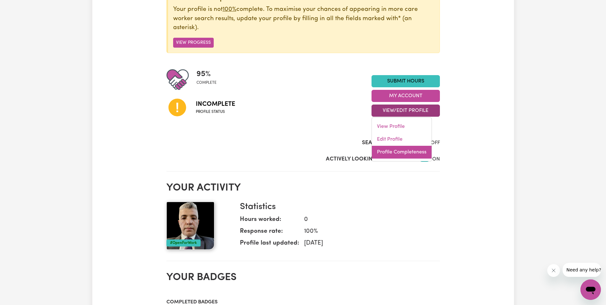
click at [409, 152] on link "Profile Completeness" at bounding box center [402, 152] width 60 height 13
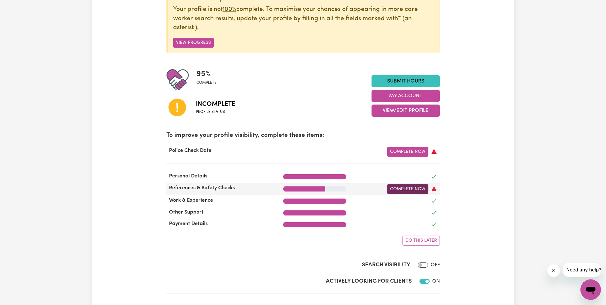
click at [412, 191] on link "Complete Now" at bounding box center [407, 189] width 41 height 10
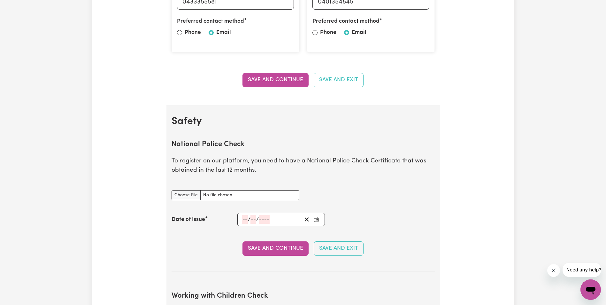
scroll to position [383, 0]
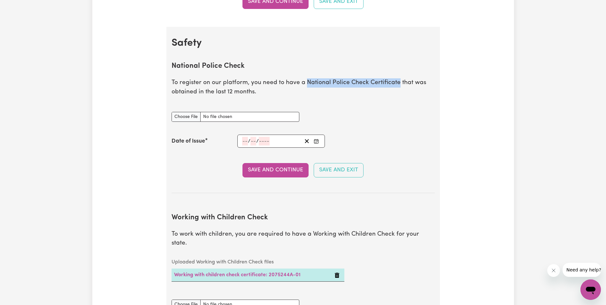
drag, startPoint x: 306, startPoint y: 84, endPoint x: 396, endPoint y: 84, distance: 90.1
click at [396, 84] on p "To register on our platform, you need to have a National Police Check Certifica…" at bounding box center [303, 87] width 263 height 19
copy p "National Police Check Certificate"
